Goal: Information Seeking & Learning: Learn about a topic

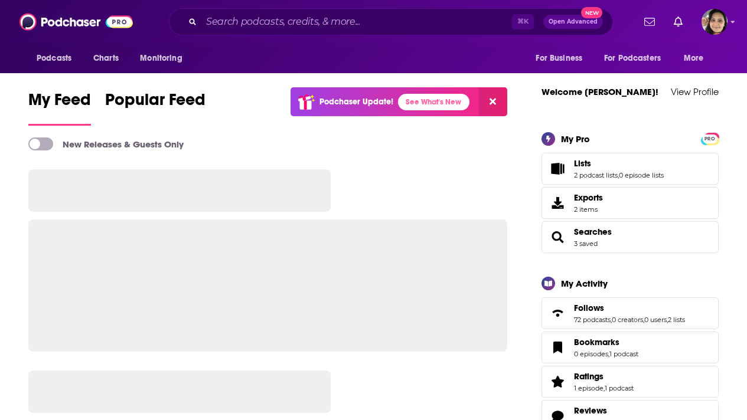
click at [285, 22] on input "Search podcasts, credits, & more..." at bounding box center [356, 21] width 311 height 19
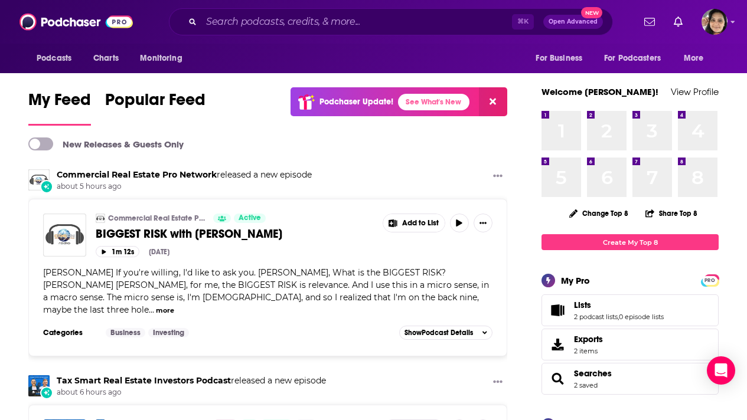
click at [264, 21] on input "Search podcasts, credits, & more..." at bounding box center [356, 21] width 311 height 19
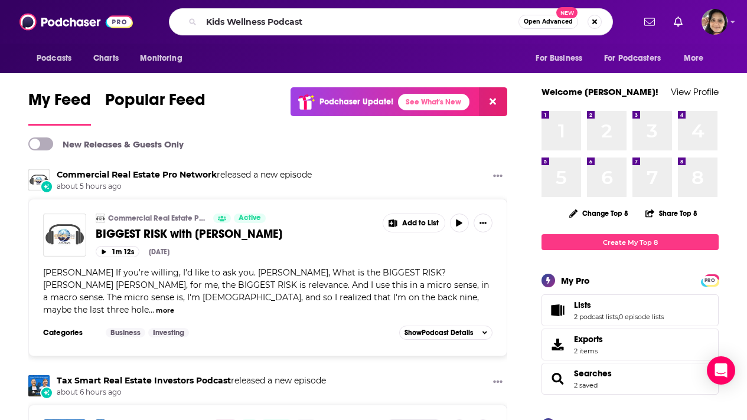
type input "Kids Wellness Podcast"
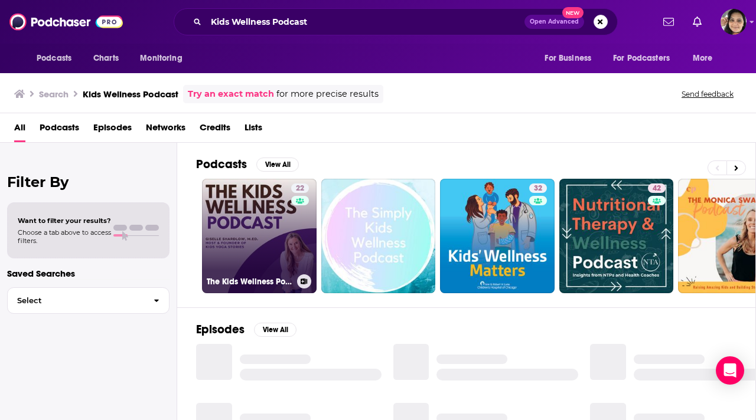
click at [256, 262] on link "22 The Kids Wellness Podcast" at bounding box center [259, 236] width 115 height 115
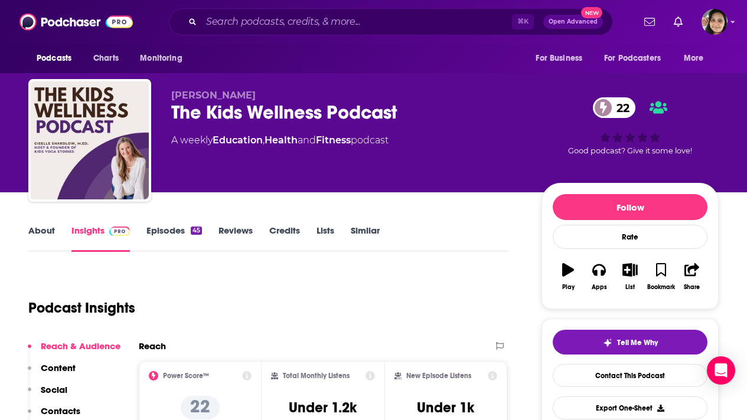
click at [40, 232] on link "About" at bounding box center [41, 238] width 27 height 27
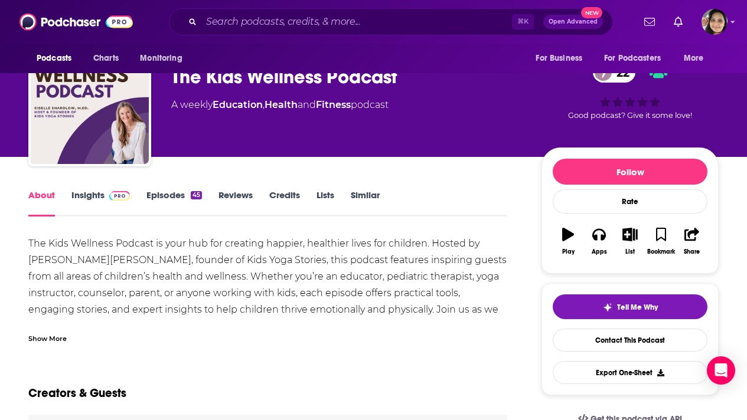
scroll to position [131, 0]
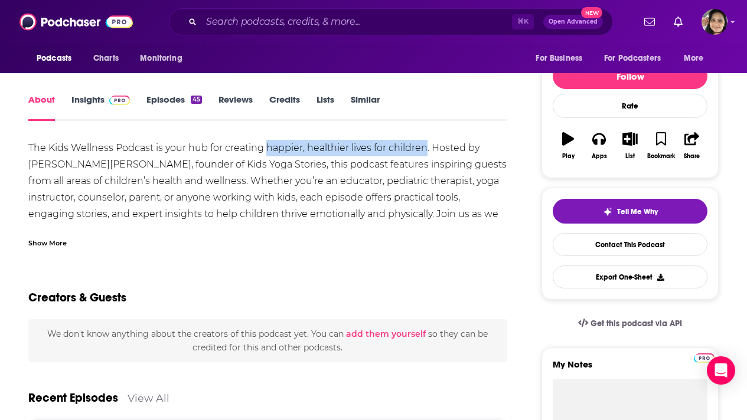
drag, startPoint x: 266, startPoint y: 147, endPoint x: 424, endPoint y: 150, distance: 158.2
click at [424, 150] on div "The Kids Wellness Podcast is your hub for creating happier, healthier lives for…" at bounding box center [267, 198] width 479 height 116
copy div "happier, healthier lives for children"
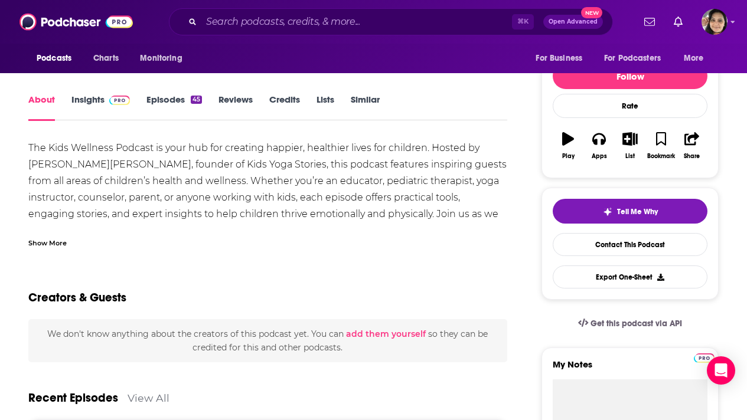
click at [226, 228] on div "Show More" at bounding box center [267, 238] width 479 height 20
